Goal: Task Accomplishment & Management: Use online tool/utility

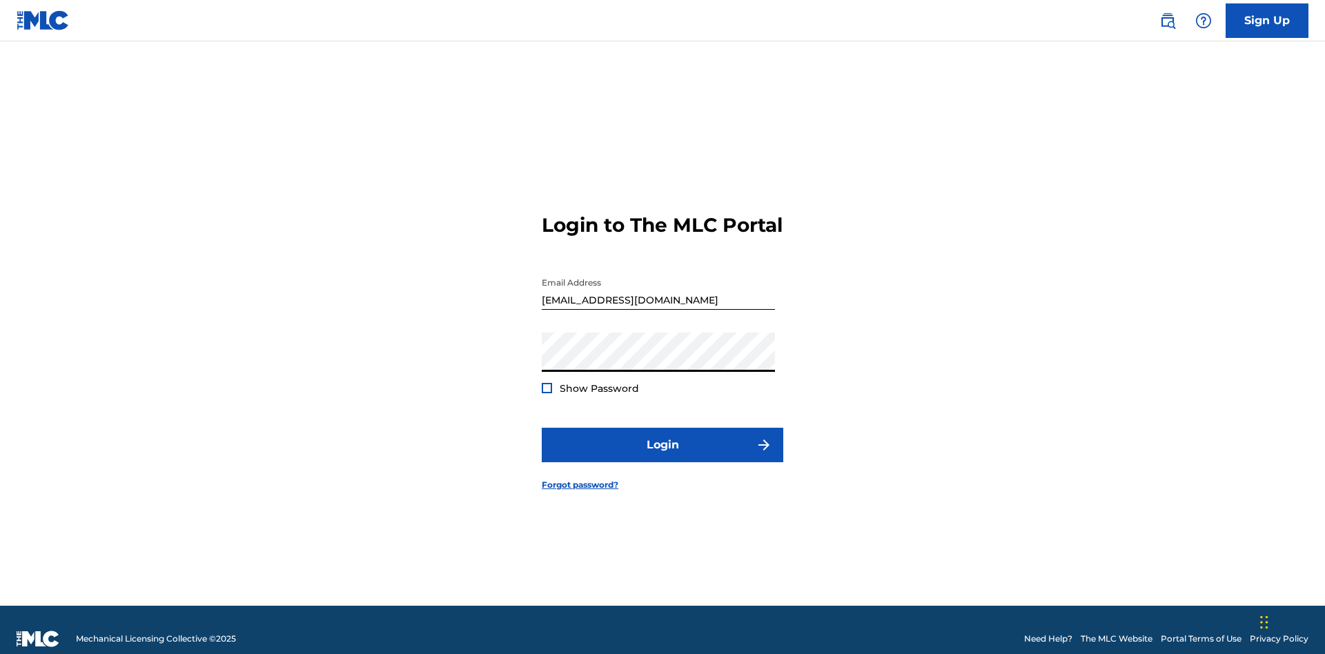
scroll to position [18, 0]
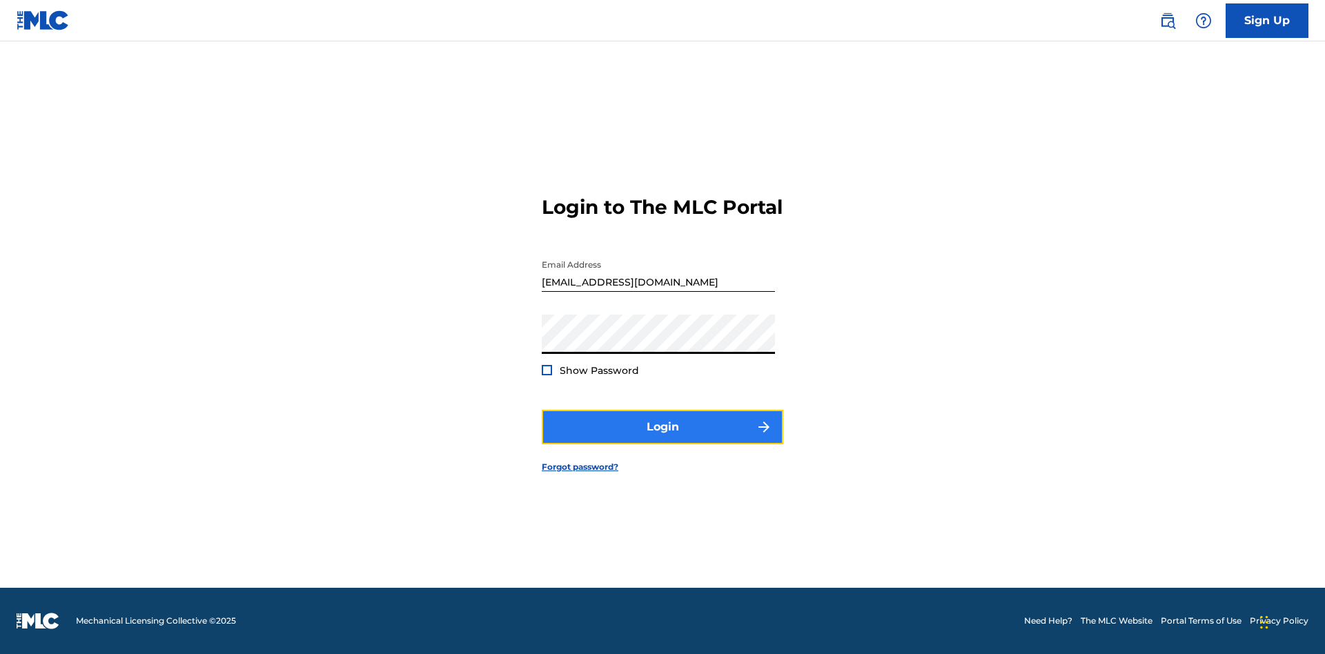
click at [662, 439] on button "Login" at bounding box center [663, 427] width 242 height 35
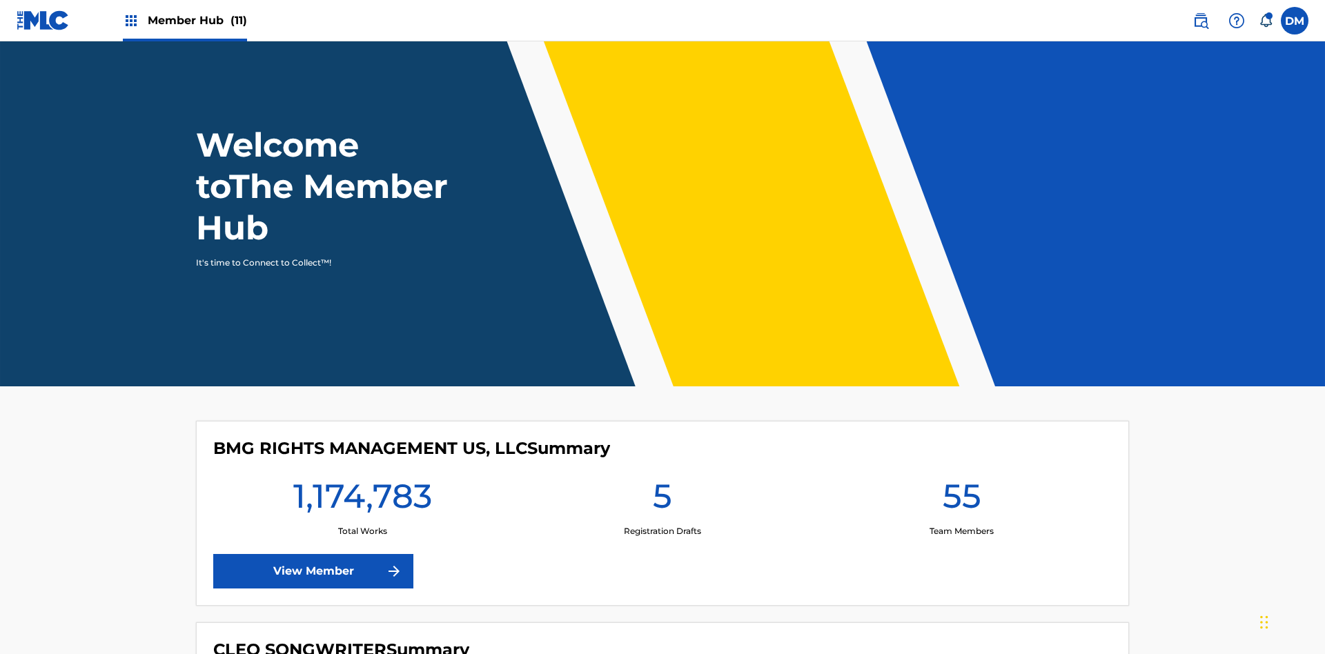
click at [197, 20] on span "Member Hub (11)" at bounding box center [197, 20] width 99 height 16
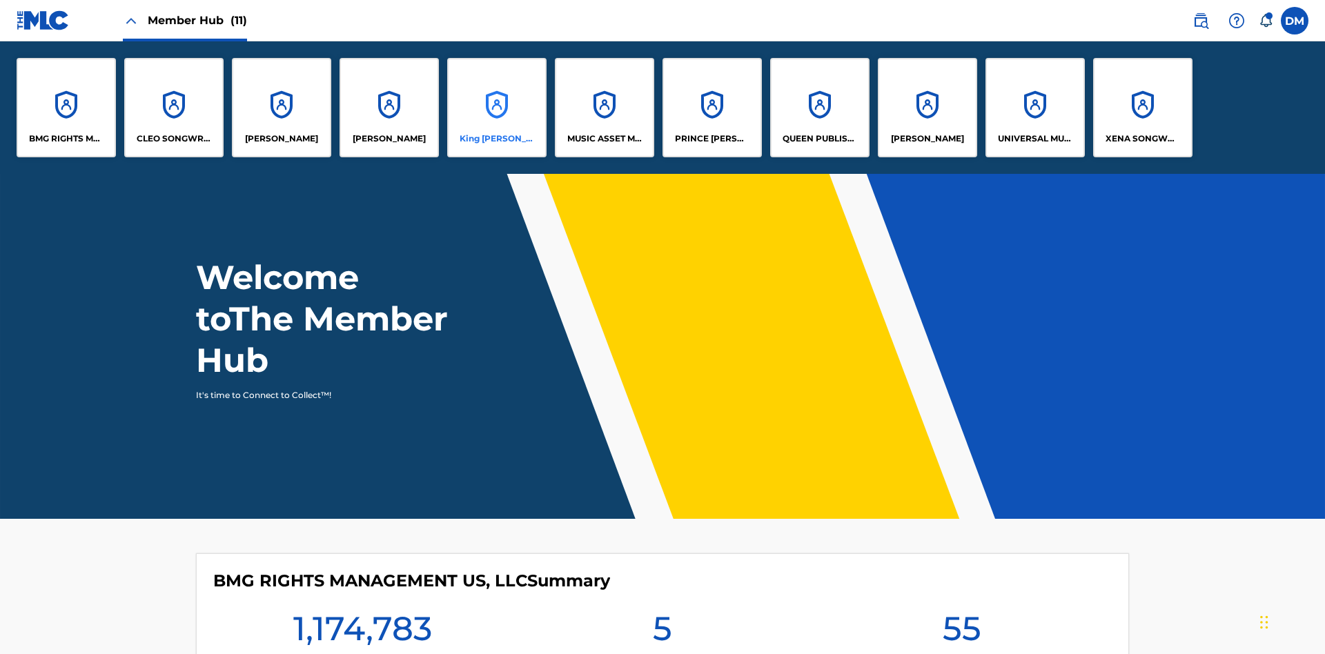
click at [496, 139] on p "King [PERSON_NAME]" at bounding box center [497, 138] width 75 height 12
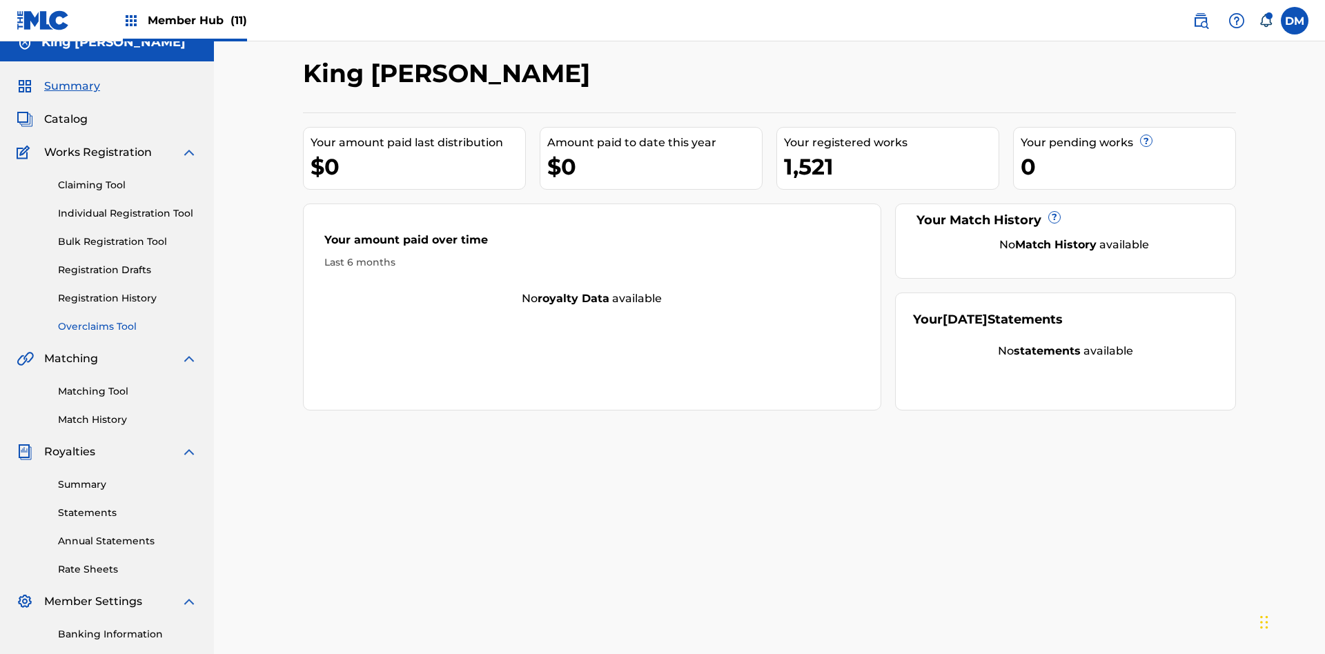
click at [128, 320] on link "Overclaims Tool" at bounding box center [127, 327] width 139 height 14
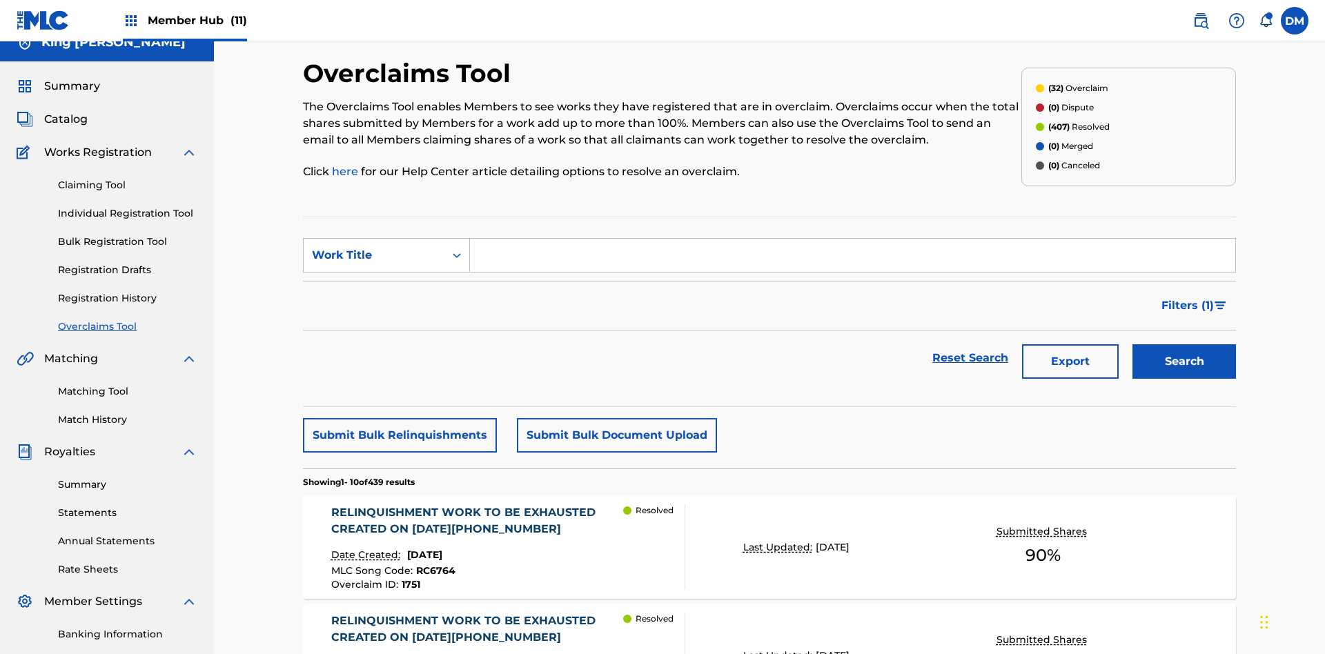
click at [1187, 297] on span "Filters ( 1 )" at bounding box center [1187, 305] width 52 height 17
click at [0, 0] on div "Search Form" at bounding box center [0, 0] width 0 height 0
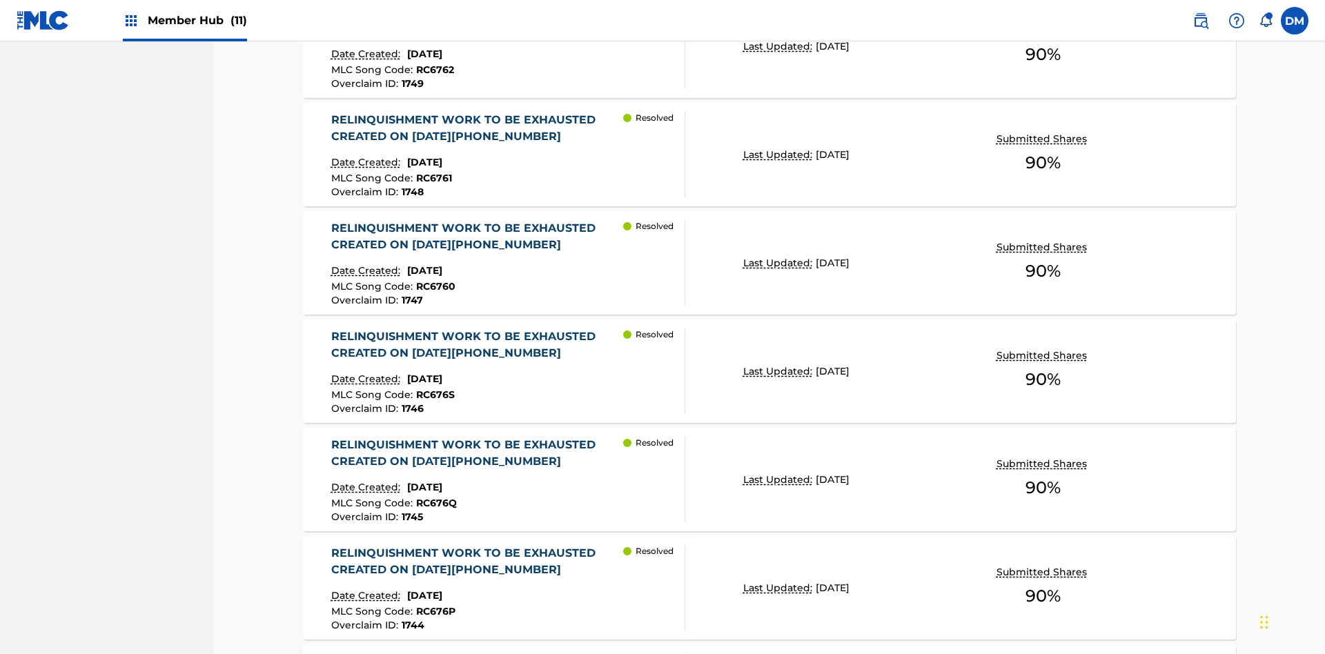
click at [0, 0] on button "Apply Filters" at bounding box center [0, 0] width 0 height 0
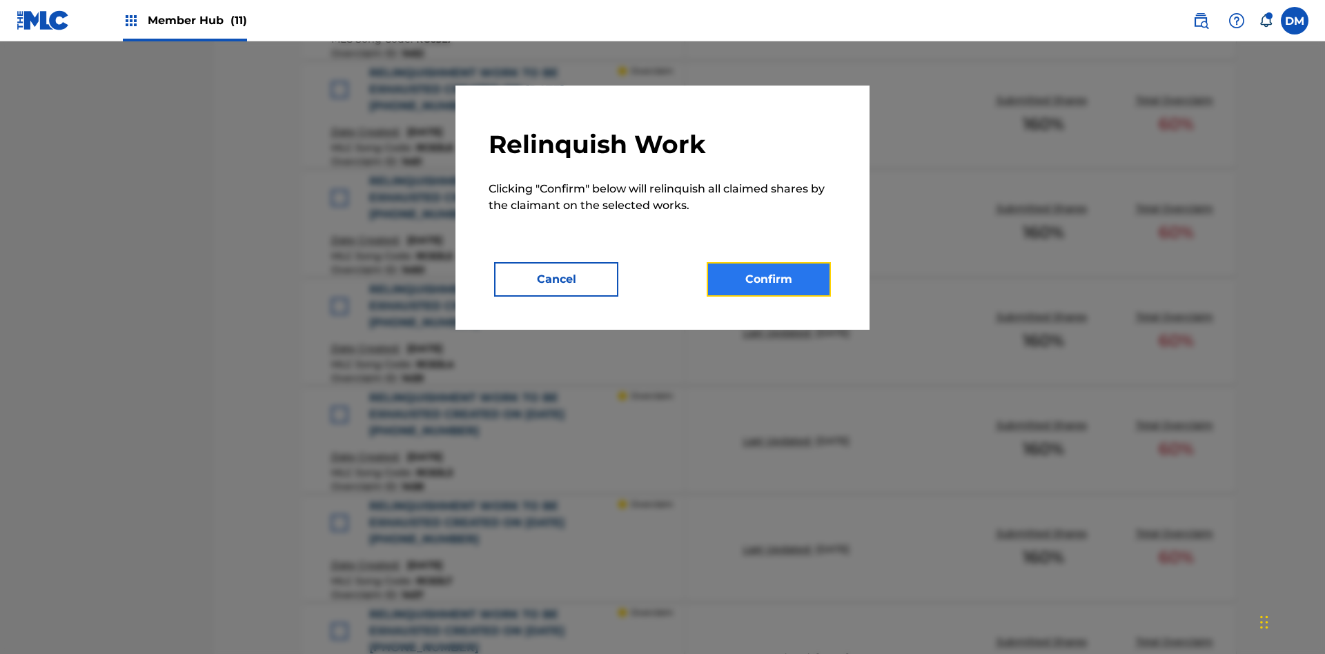
click at [769, 279] on button "Confirm" at bounding box center [769, 279] width 124 height 35
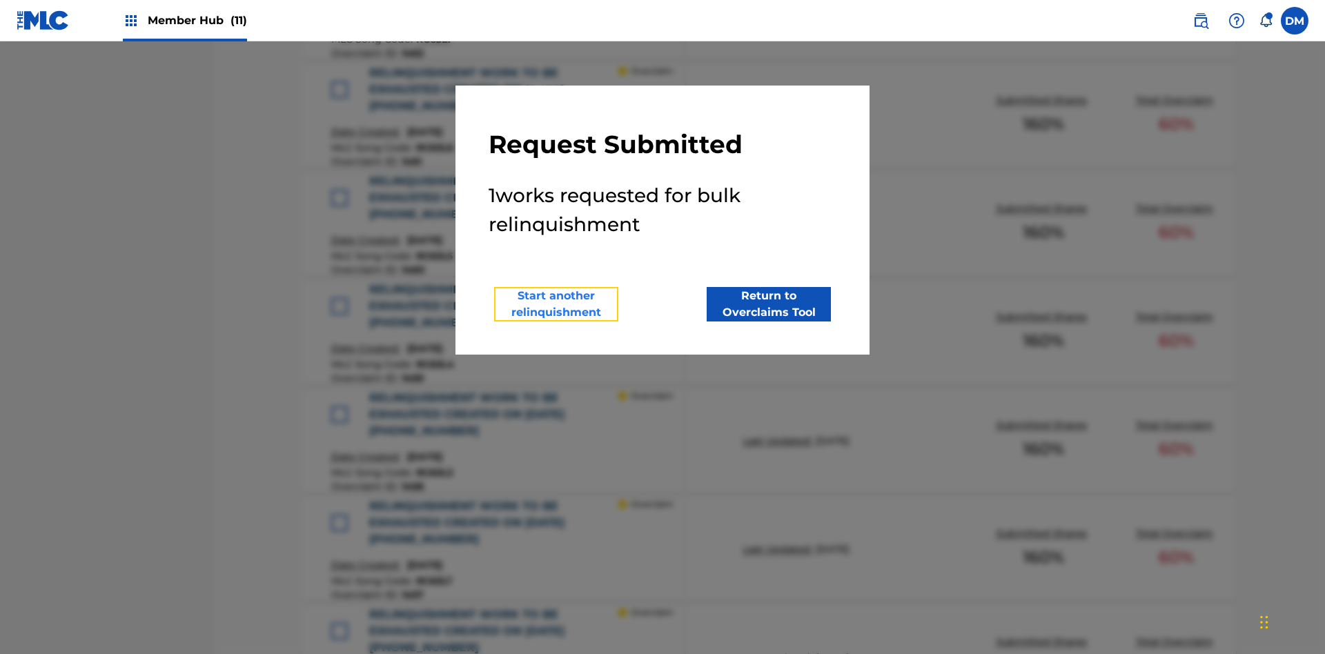
click at [556, 304] on button "Start another relinquishment" at bounding box center [556, 304] width 124 height 35
